Goal: Transaction & Acquisition: Purchase product/service

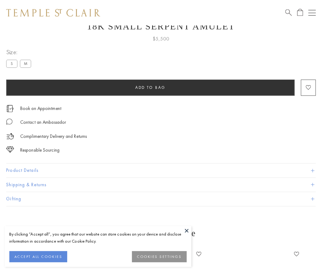
scroll to position [24, 0]
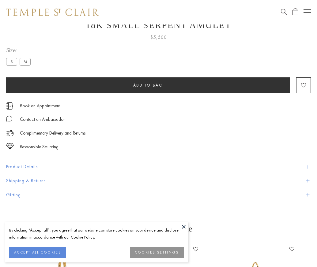
click at [148, 85] on span "Add to bag" at bounding box center [148, 85] width 30 height 5
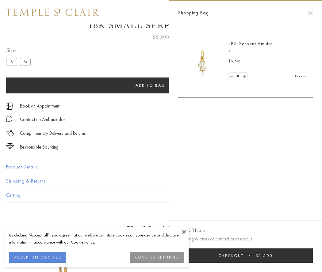
click at [246, 255] on button "Checkout $5,500" at bounding box center [245, 255] width 135 height 14
